Goal: Browse casually: Explore the website without a specific task or goal

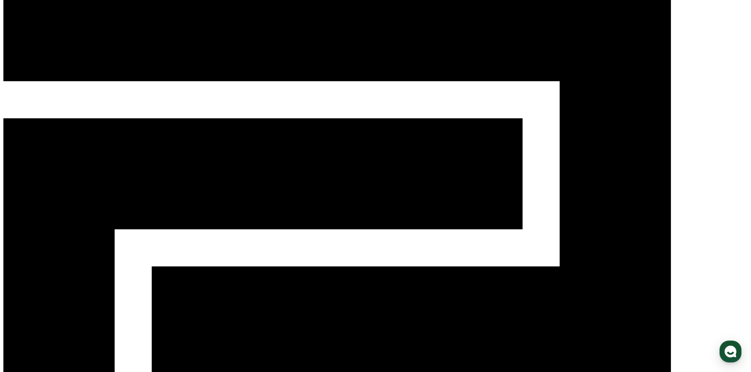
scroll to position [79, 0]
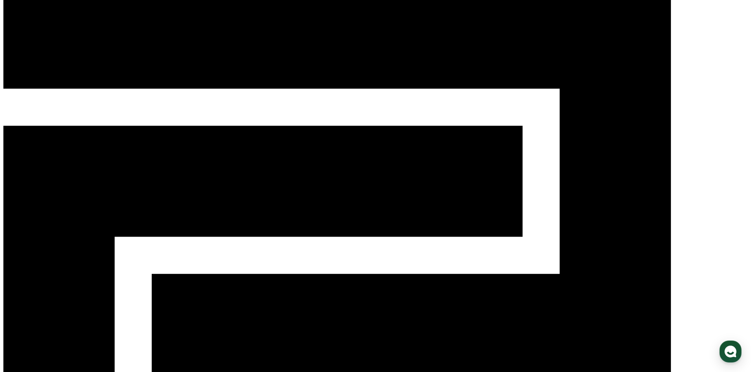
scroll to position [39, 0]
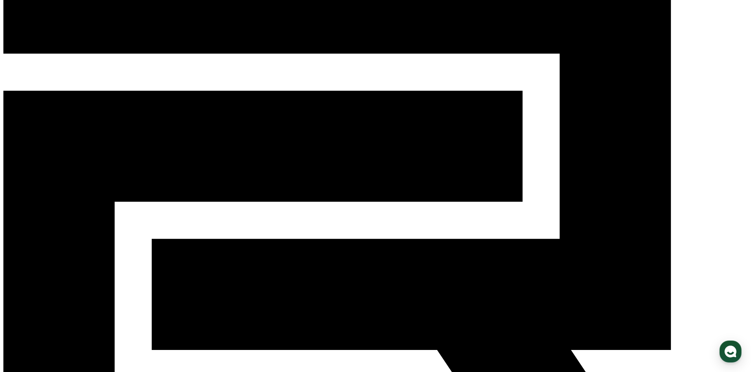
scroll to position [79, 0]
